Goal: Information Seeking & Learning: Learn about a topic

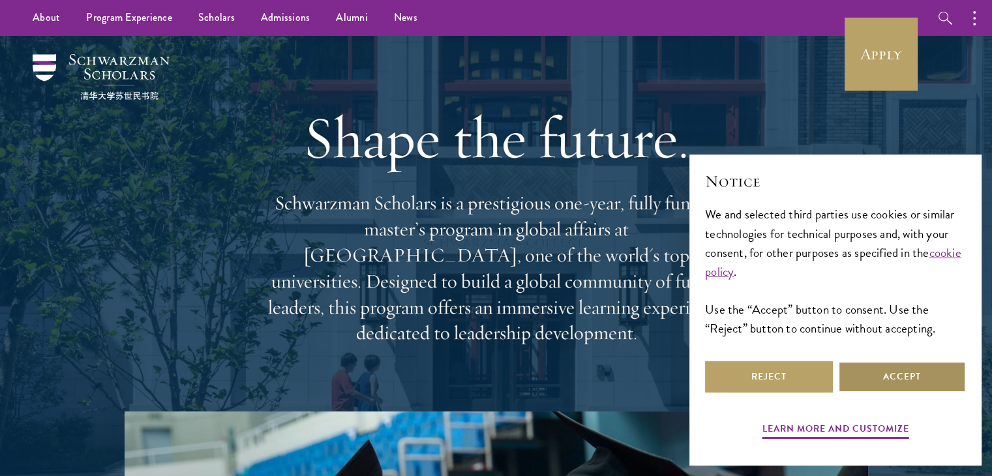
click at [888, 382] on button "Accept" at bounding box center [902, 376] width 128 height 31
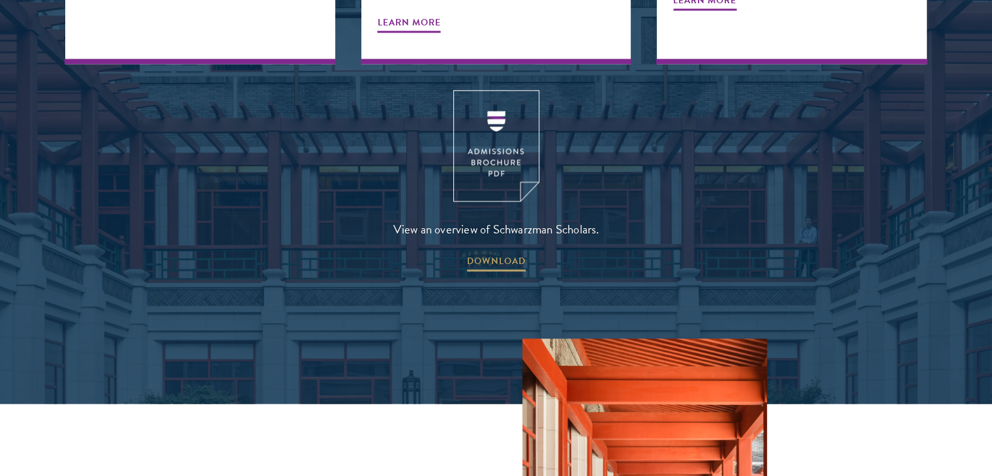
scroll to position [1775, 0]
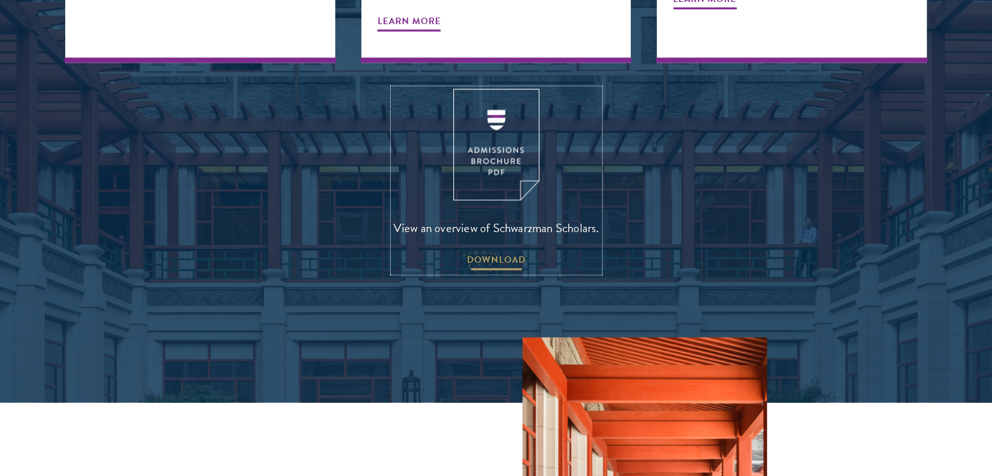
click at [511, 252] on span "DOWNLOAD" at bounding box center [496, 262] width 59 height 20
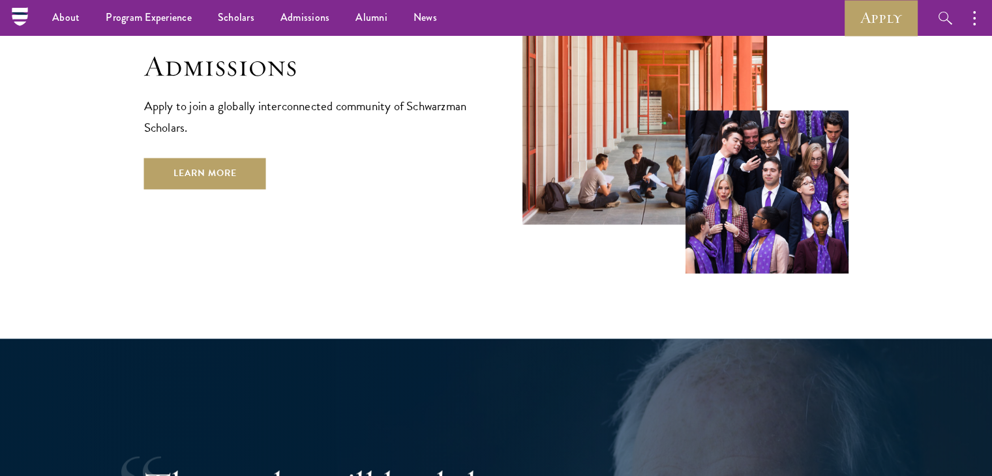
scroll to position [2186, 0]
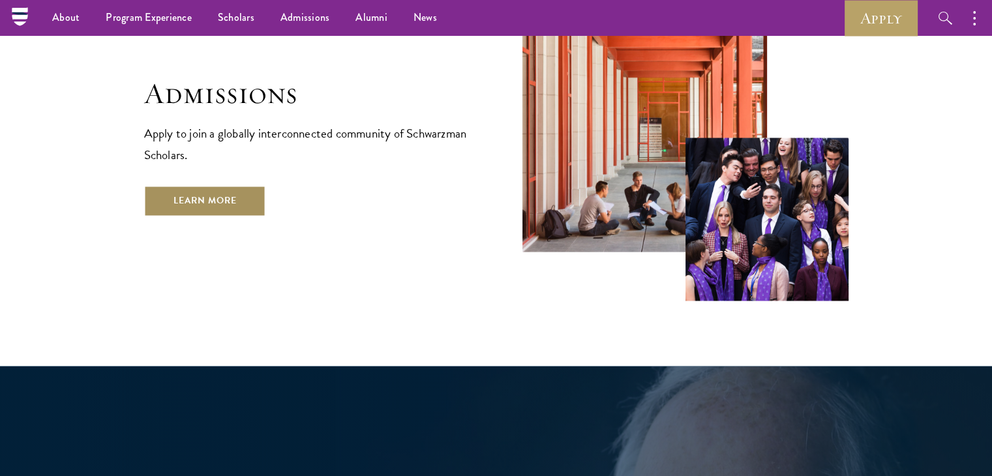
click at [183, 185] on link "Learn More" at bounding box center [205, 200] width 122 height 31
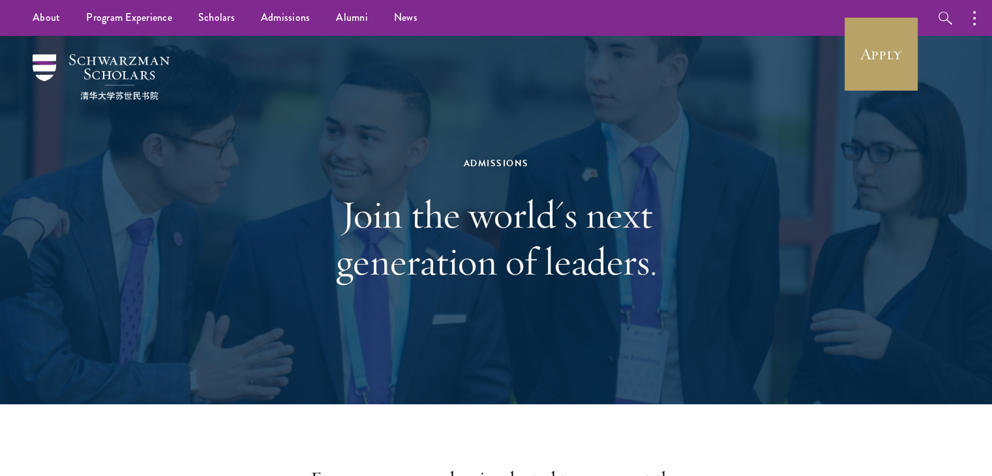
scroll to position [26, 0]
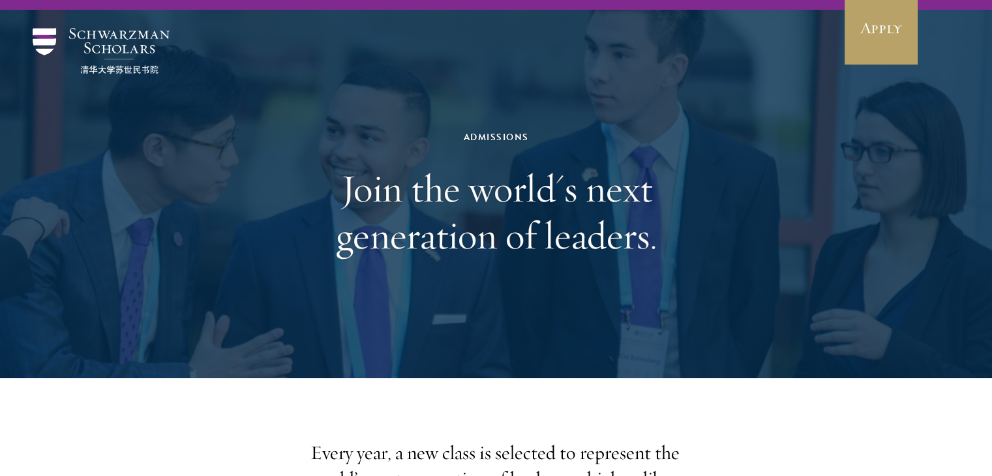
click at [533, 365] on div "Admissions Join the world's next generation of leaders." at bounding box center [496, 194] width 862 height 369
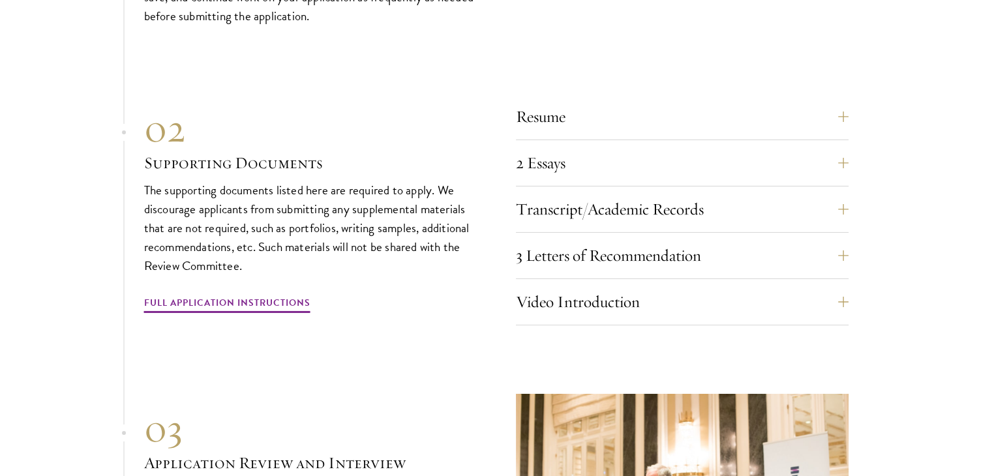
scroll to position [4453, 0]
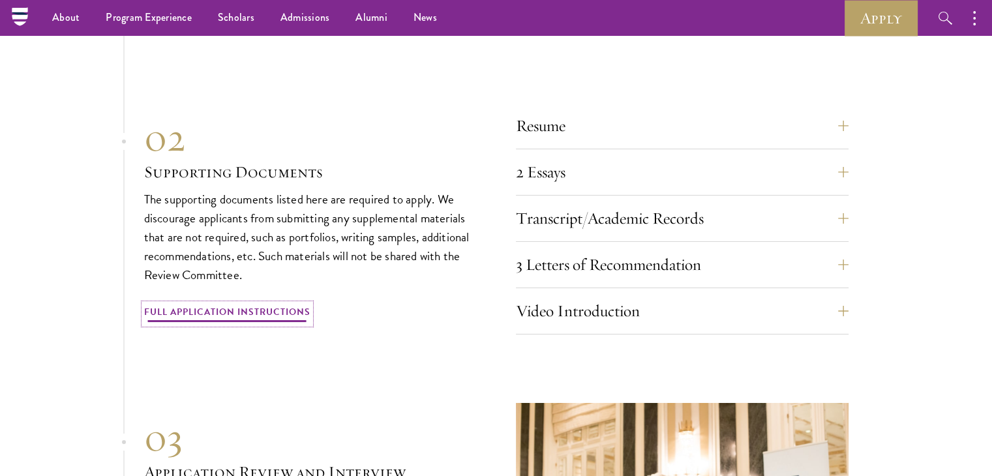
click at [272, 304] on link "Full Application Instructions" at bounding box center [227, 314] width 166 height 20
click at [848, 117] on button "Resume" at bounding box center [692, 125] width 333 height 31
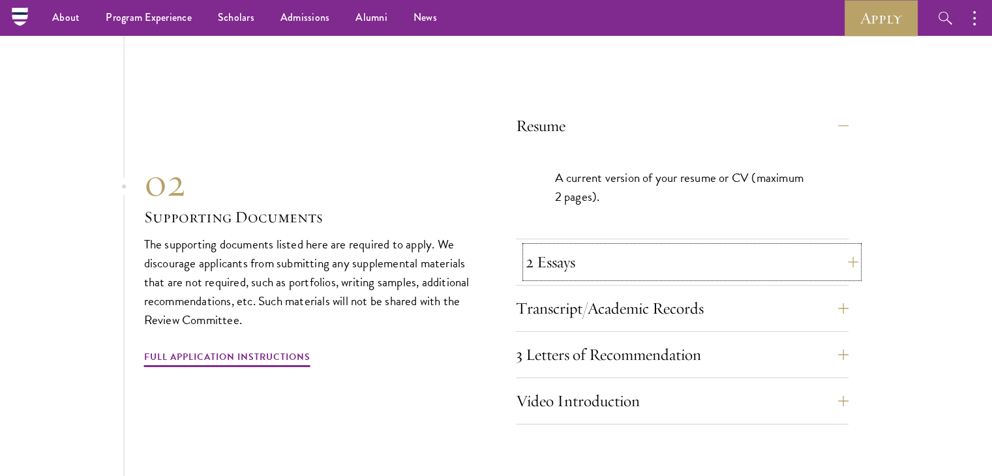
click at [842, 252] on button "2 Essays" at bounding box center [692, 262] width 333 height 31
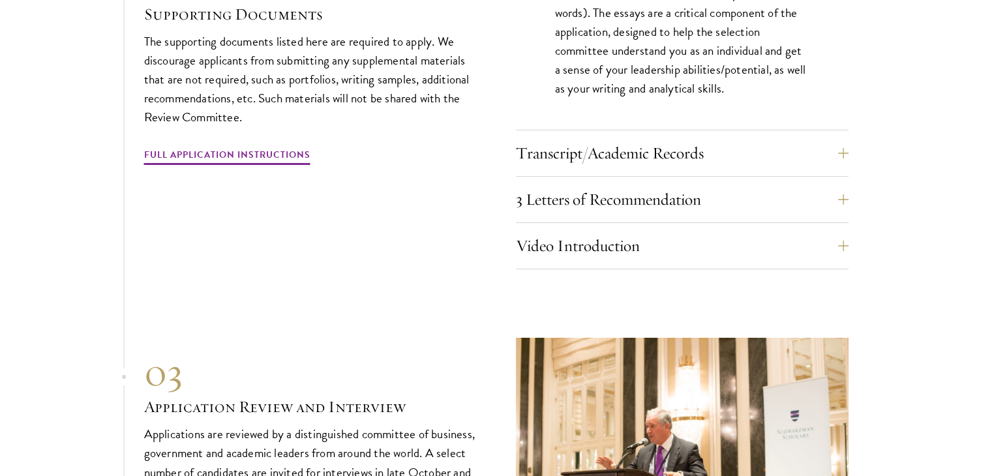
scroll to position [4746, 0]
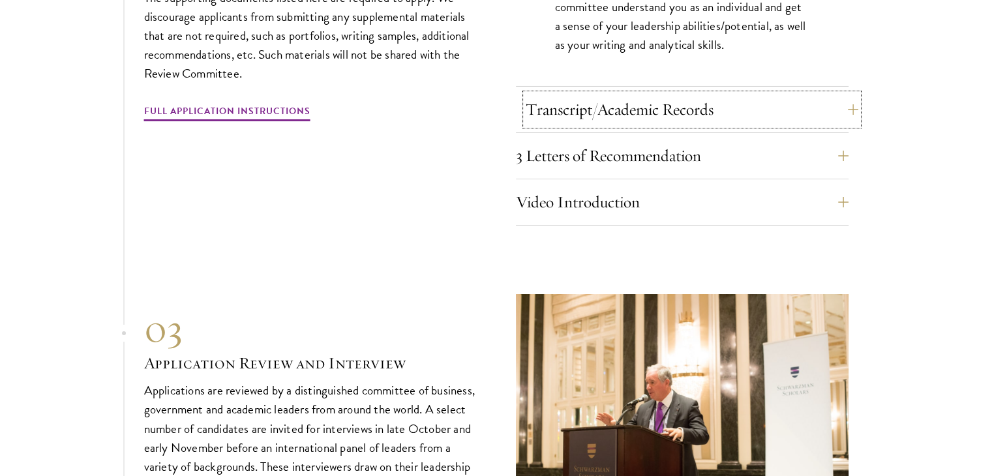
click at [833, 105] on button "Transcript/Academic Records" at bounding box center [692, 109] width 333 height 31
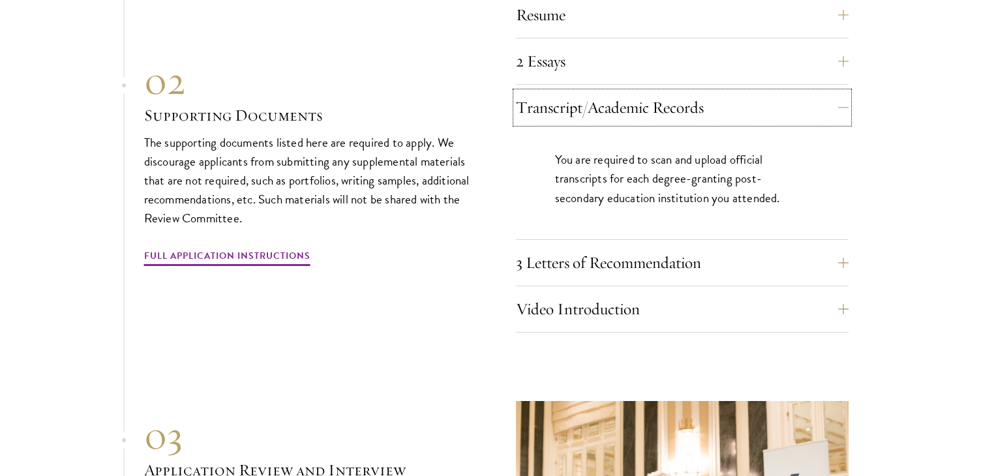
scroll to position [4572, 0]
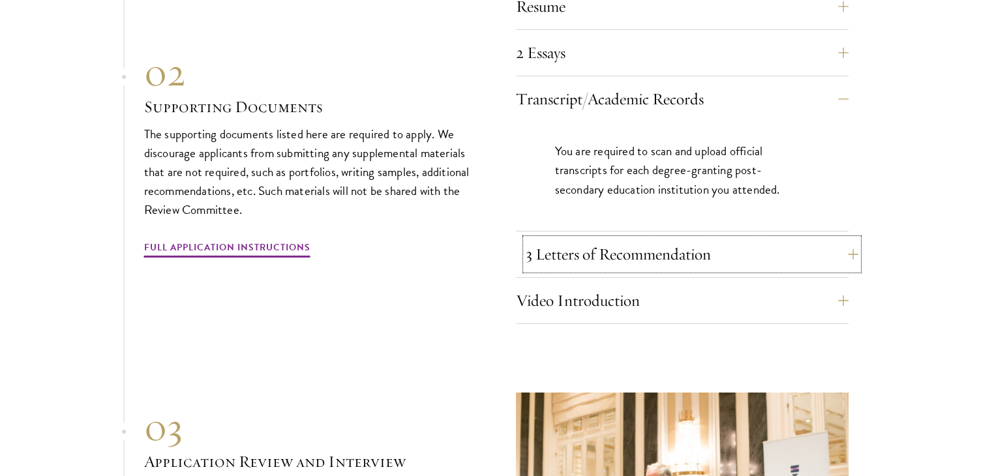
click at [844, 249] on button "3 Letters of Recommendation" at bounding box center [692, 254] width 333 height 31
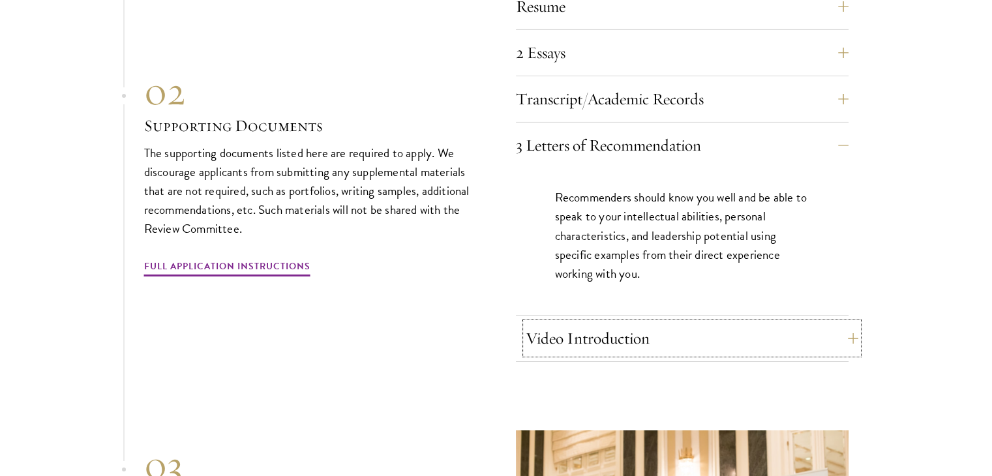
click at [839, 337] on button "Video Introduction" at bounding box center [692, 338] width 333 height 31
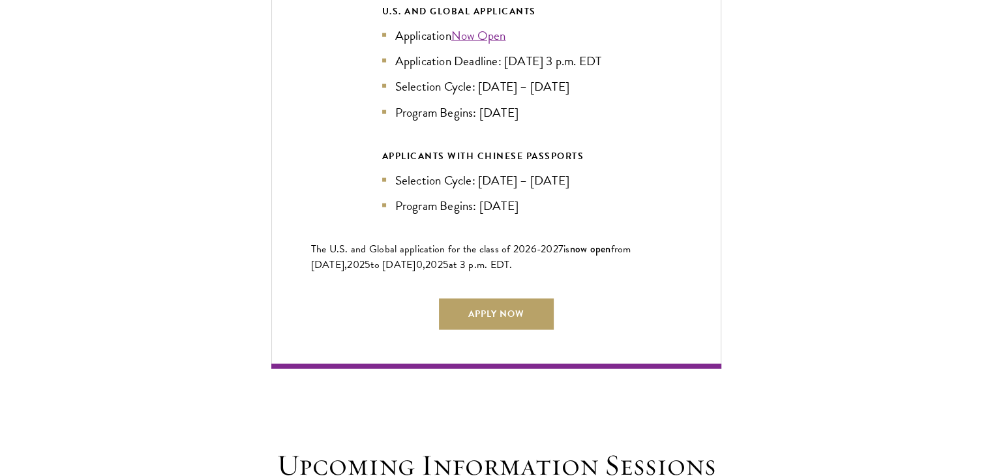
scroll to position [3061, 0]
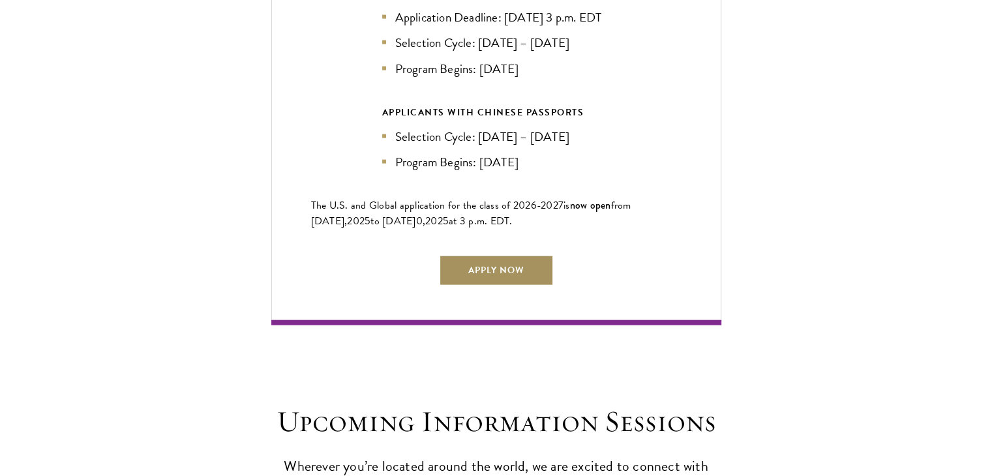
click at [491, 261] on link "Apply Now" at bounding box center [496, 270] width 115 height 31
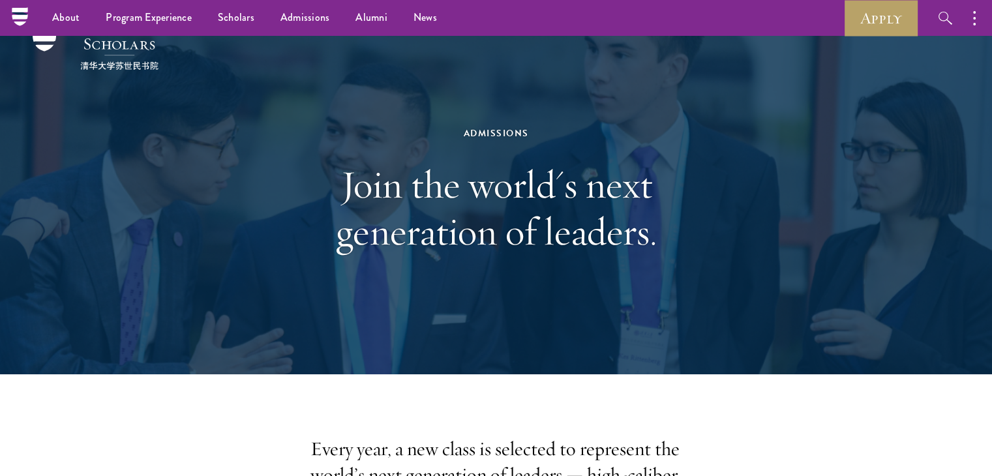
scroll to position [0, 0]
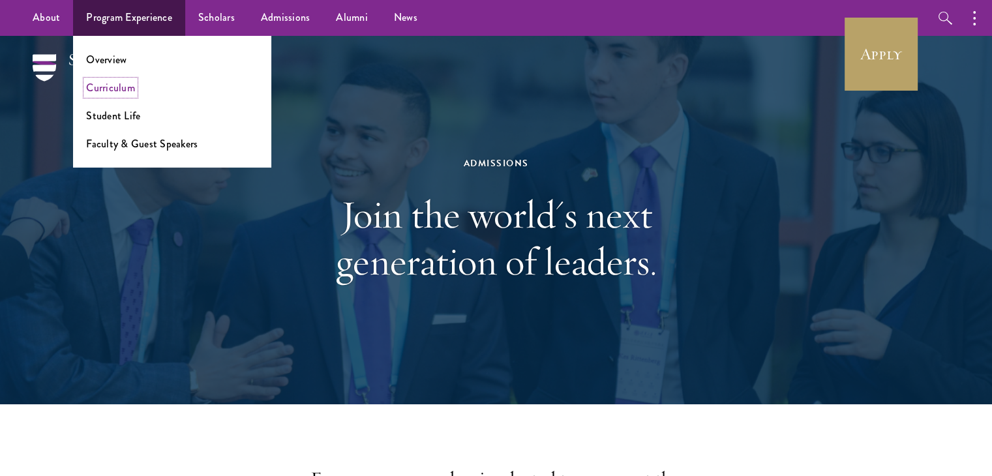
click at [112, 90] on link "Curriculum" at bounding box center [110, 87] width 49 height 15
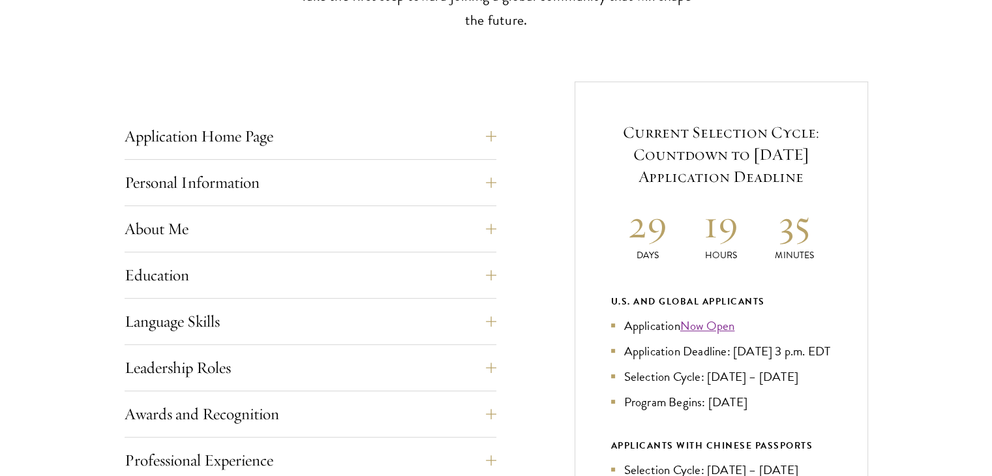
scroll to position [496, 0]
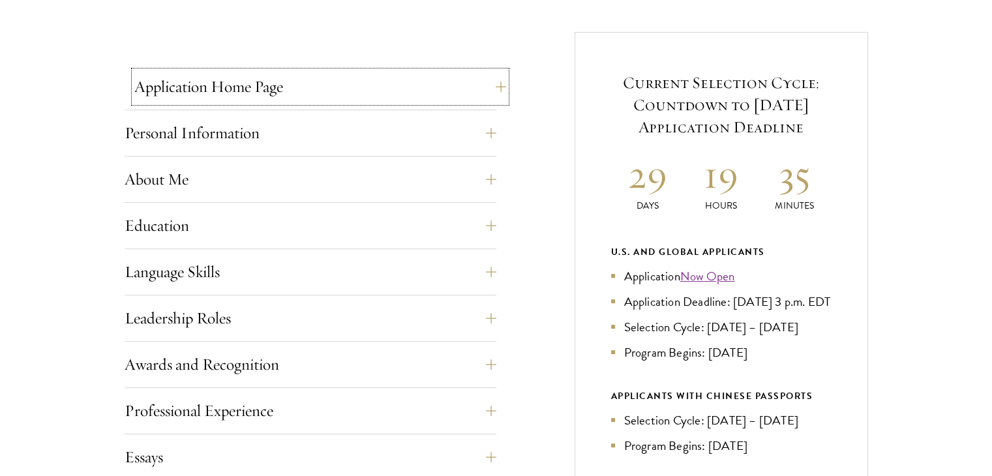
click at [491, 79] on button "Application Home Page" at bounding box center [320, 86] width 372 height 31
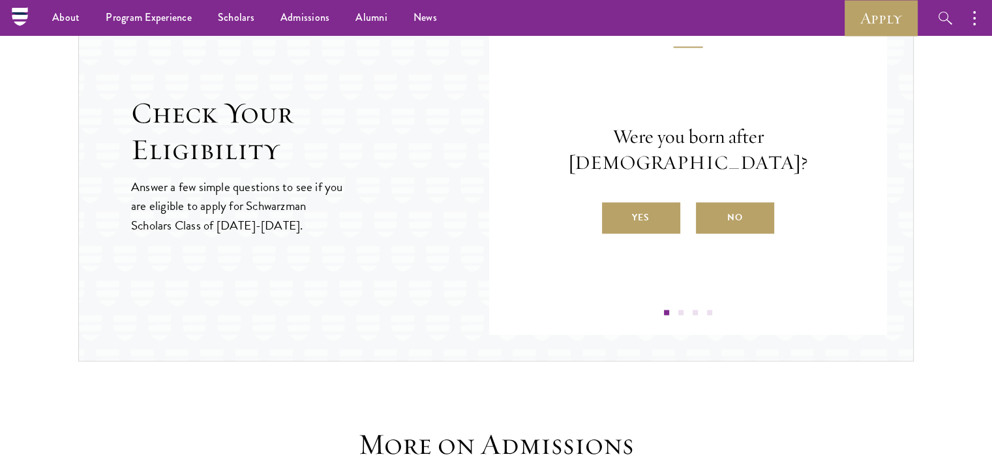
scroll to position [1957, 0]
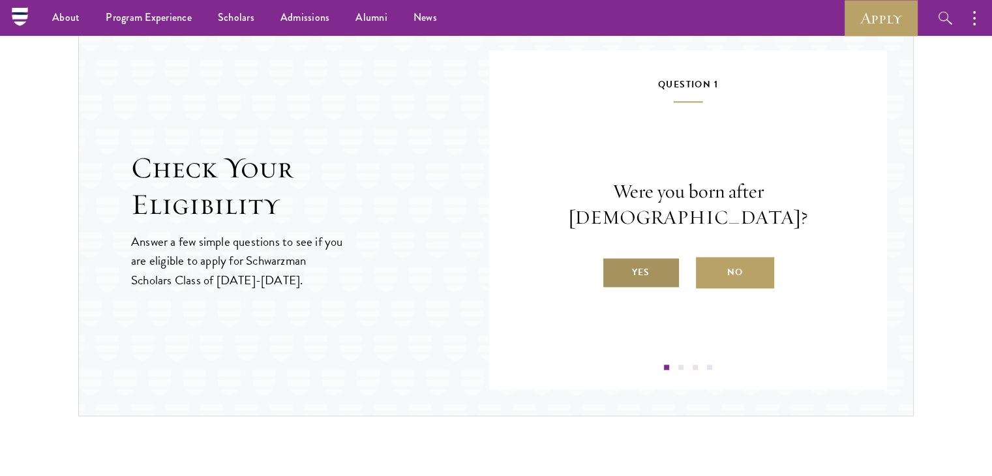
drag, startPoint x: 607, startPoint y: 282, endPoint x: 633, endPoint y: 263, distance: 32.1
click at [633, 263] on div "Question 1 Were you born after August 1, 1997? Yes No" at bounding box center [688, 223] width 320 height 294
click at [633, 263] on label "Yes" at bounding box center [641, 272] width 78 height 31
click at [614, 263] on input "Yes" at bounding box center [608, 264] width 12 height 12
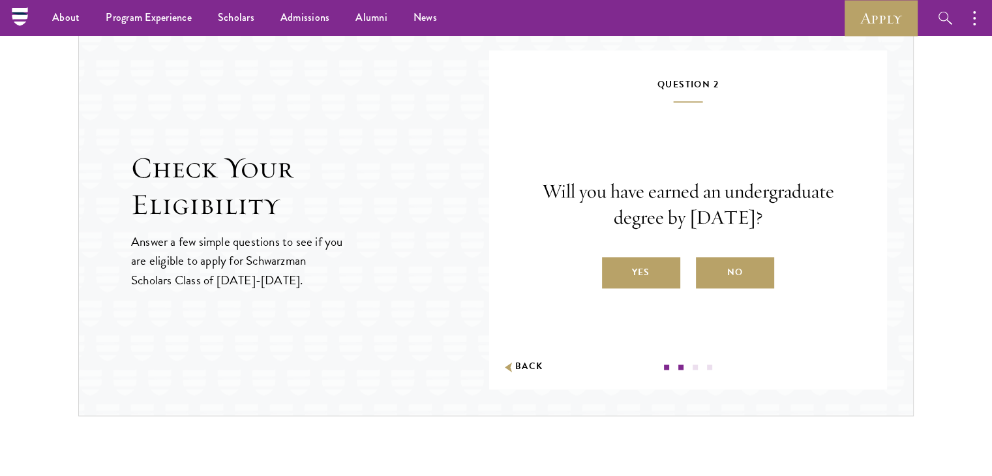
click at [633, 263] on label "Yes" at bounding box center [641, 272] width 78 height 31
click at [614, 263] on input "Yes" at bounding box center [608, 264] width 12 height 12
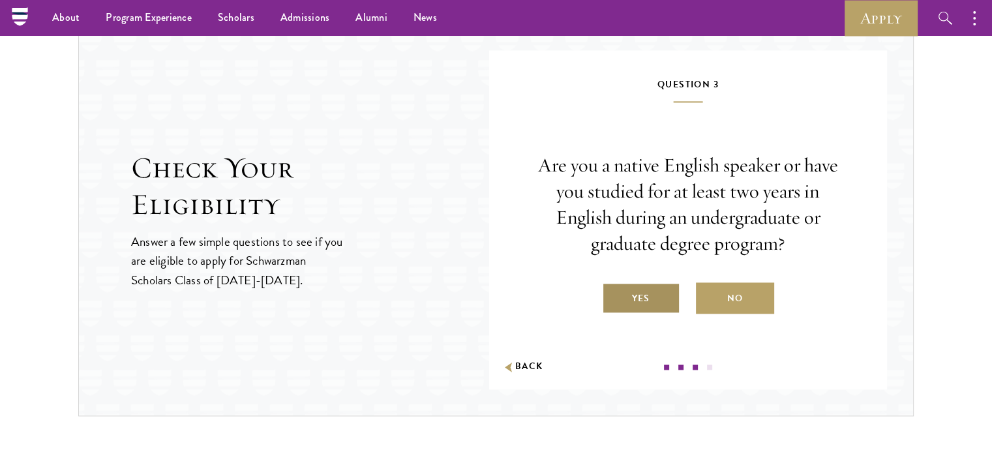
click at [642, 296] on label "Yes" at bounding box center [641, 297] width 78 height 31
click at [614, 296] on input "Yes" at bounding box center [608, 290] width 12 height 12
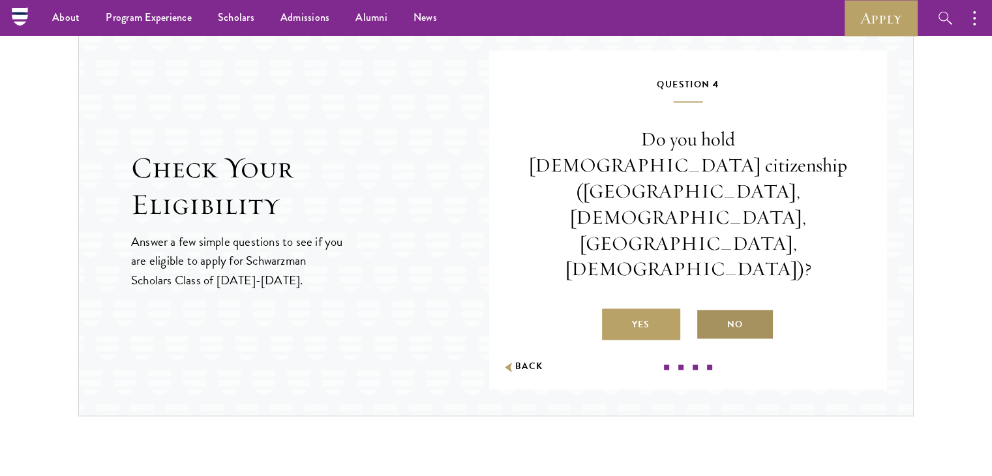
click at [741, 309] on label "No" at bounding box center [735, 324] width 78 height 31
click at [708, 311] on input "No" at bounding box center [702, 317] width 12 height 12
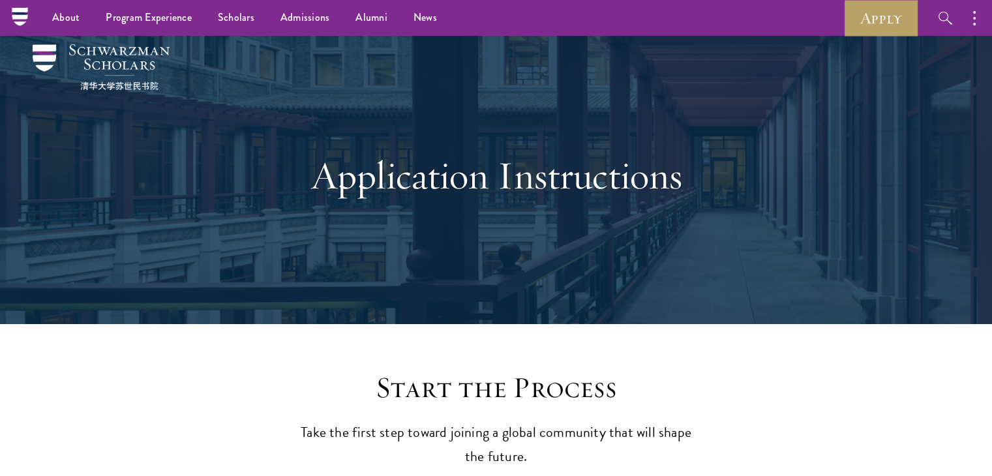
scroll to position [0, 0]
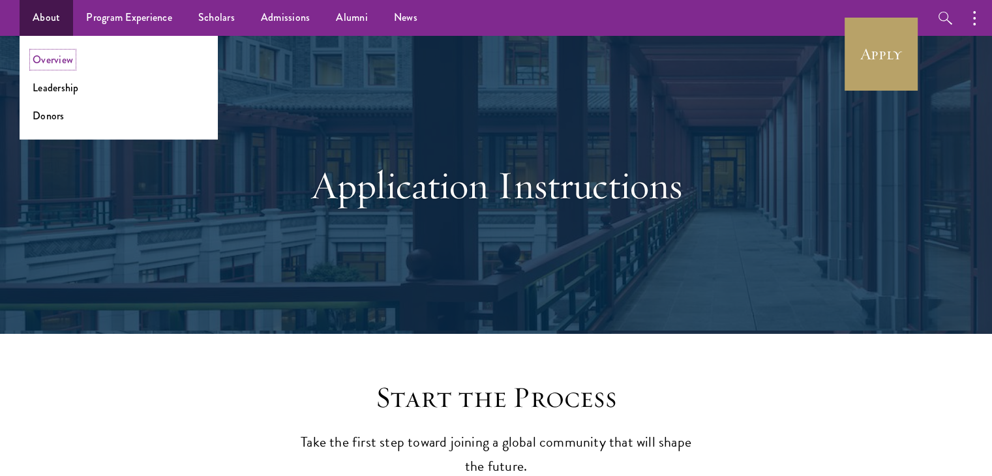
click at [65, 61] on link "Overview" at bounding box center [53, 59] width 40 height 15
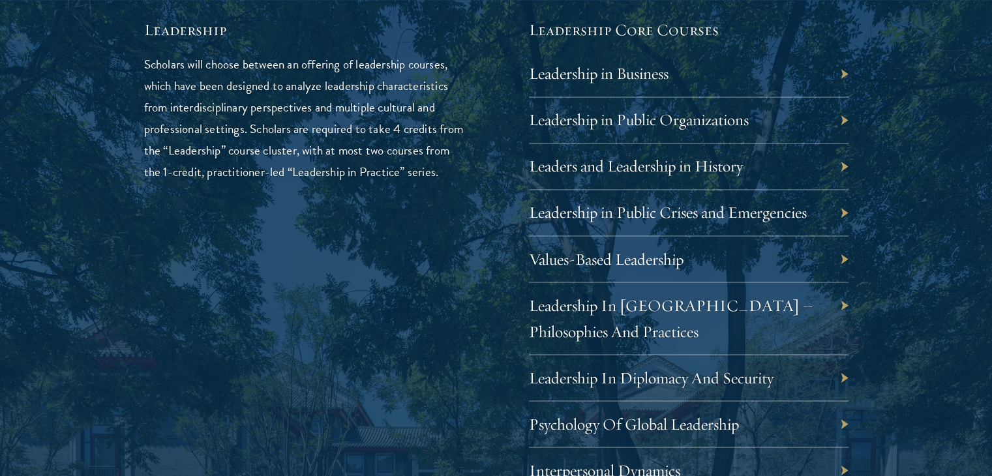
scroll to position [2218, 0]
click at [658, 117] on link "Leadership in Public Organizations" at bounding box center [649, 119] width 220 height 20
click at [845, 165] on div "Leaders and Leadership in History" at bounding box center [689, 166] width 320 height 46
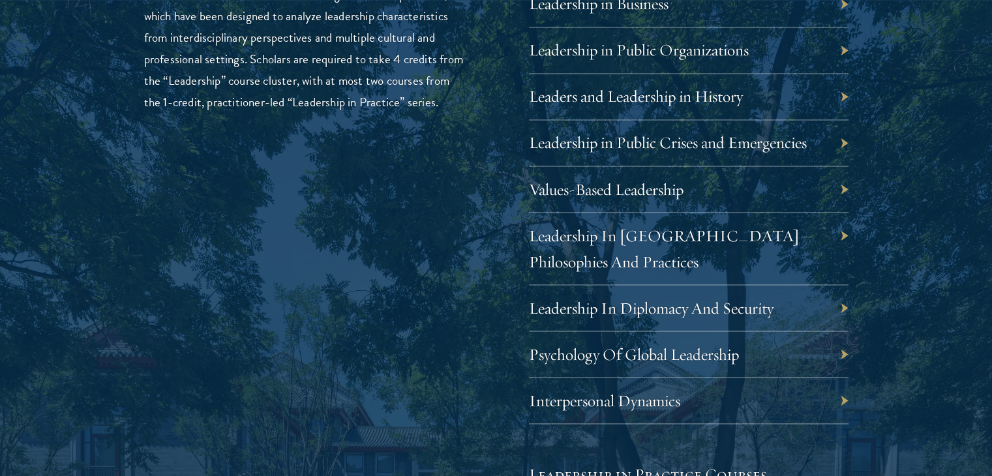
scroll to position [2313, 0]
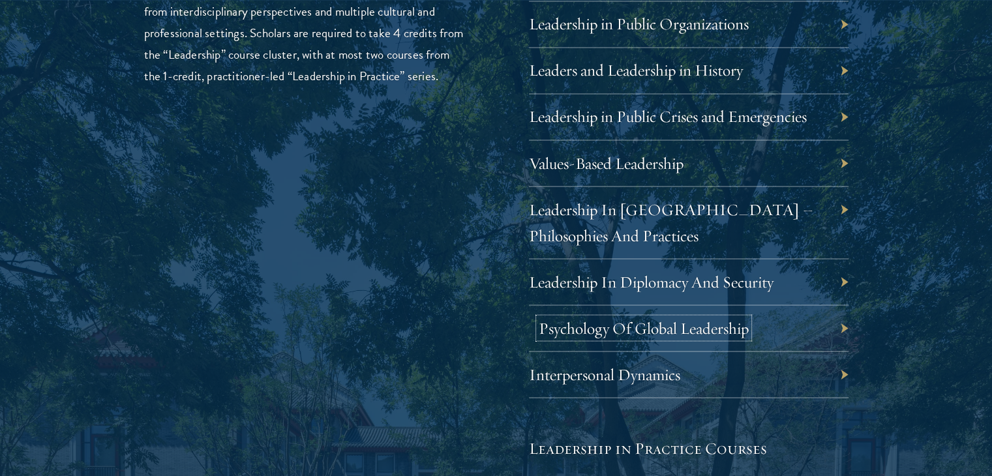
click at [579, 329] on link "Psychology Of Global Leadership" at bounding box center [644, 328] width 210 height 20
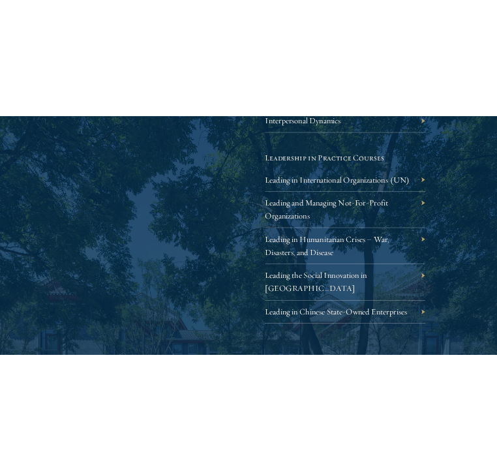
scroll to position [2705, 0]
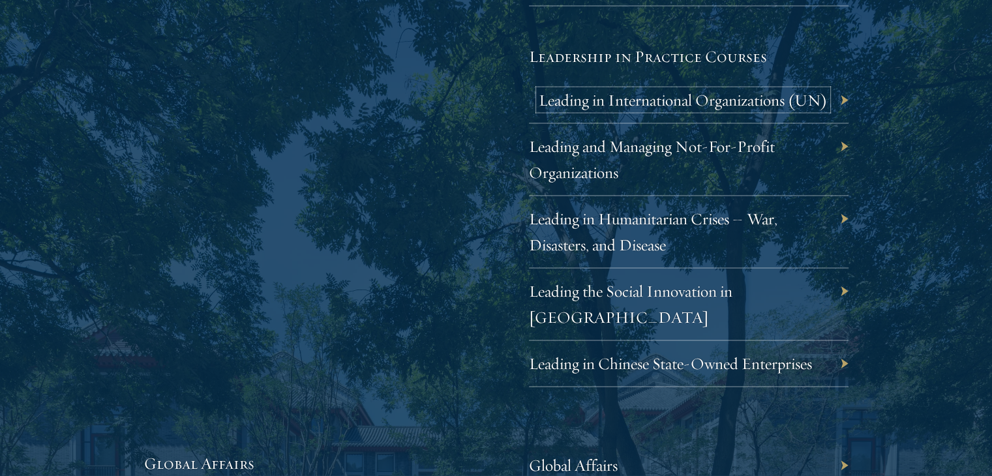
click at [592, 96] on link "Leading in International Organizations (UN)" at bounding box center [683, 100] width 289 height 20
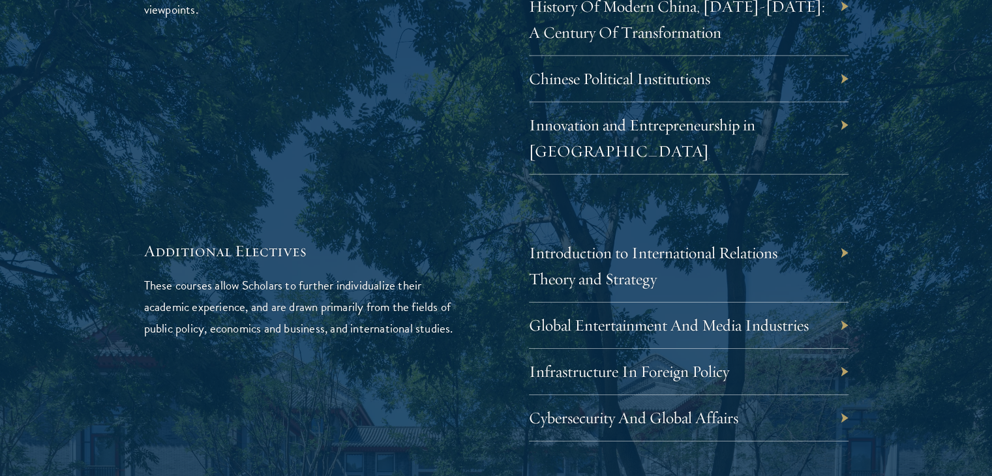
scroll to position [4114, 0]
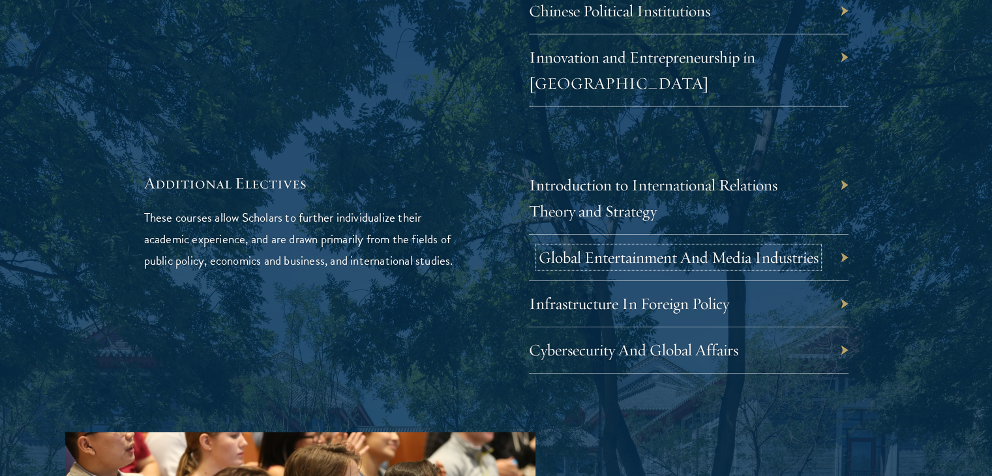
click at [605, 247] on link "Global Entertainment And Media Industries" at bounding box center [679, 257] width 280 height 20
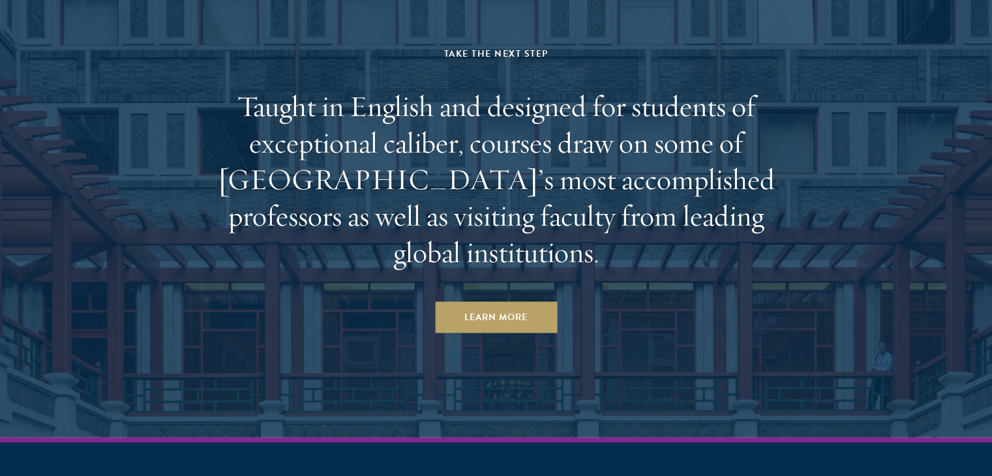
scroll to position [8002, 0]
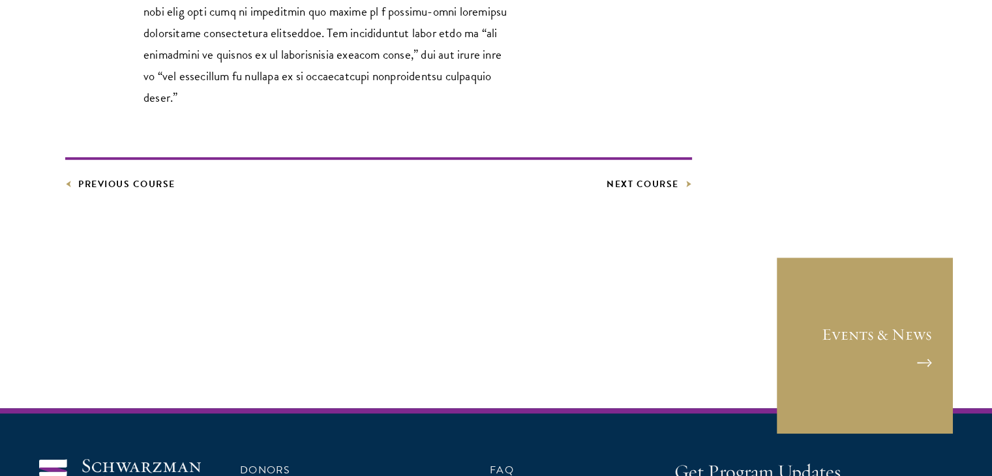
scroll to position [783, 0]
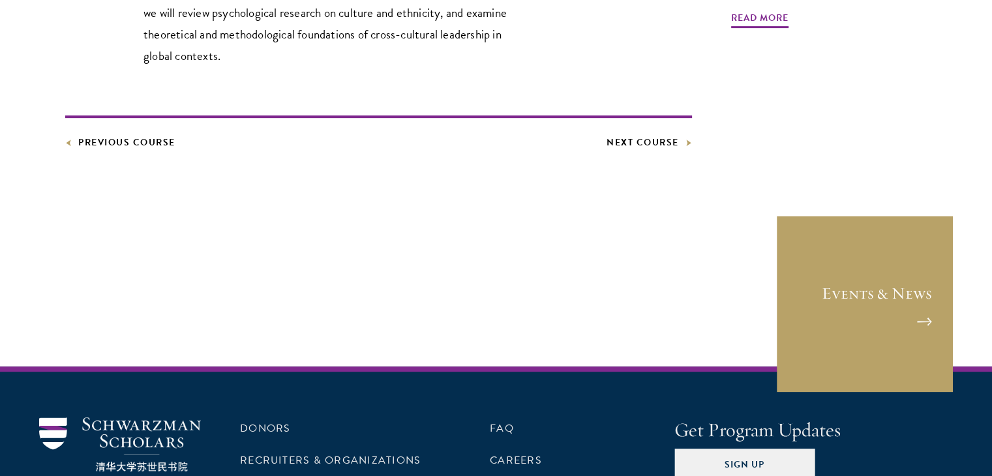
scroll to position [600, 0]
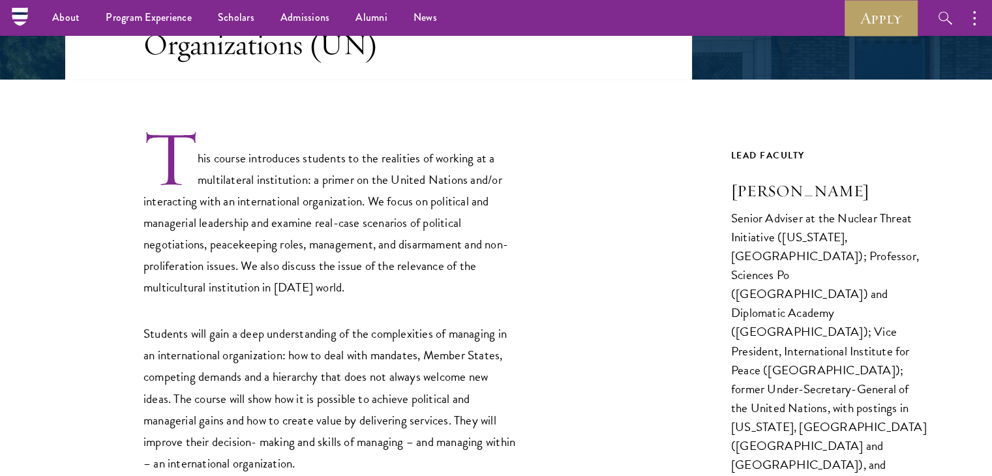
scroll to position [313, 0]
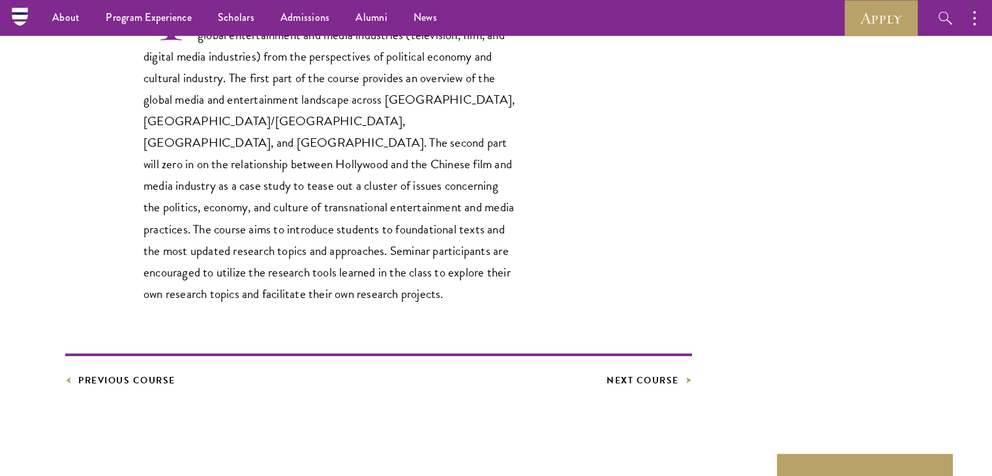
scroll to position [444, 0]
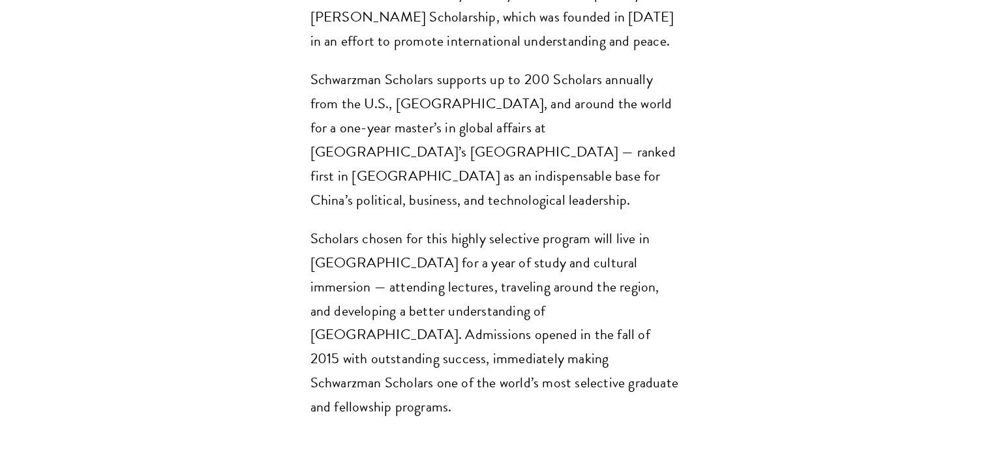
scroll to position [1044, 0]
click at [465, 100] on p "Schwarzman Scholars supports up to 200 Scholars annually from the U.S., [GEOGRA…" at bounding box center [497, 139] width 372 height 145
copy p "Tsinghua"
